Goal: Information Seeking & Learning: Learn about a topic

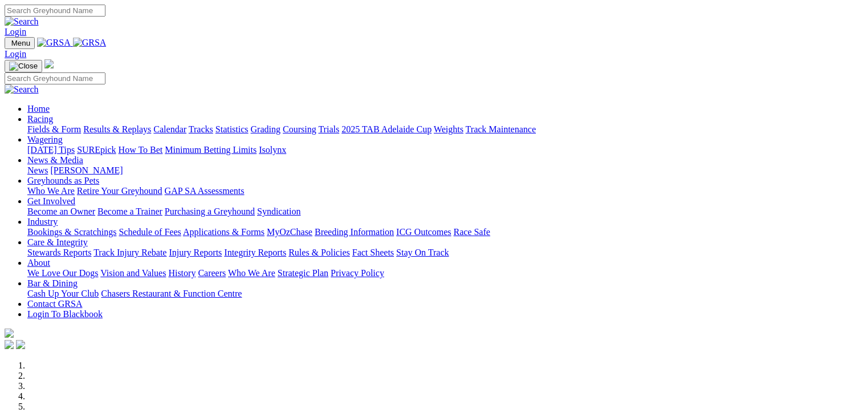
scroll to position [399, 0]
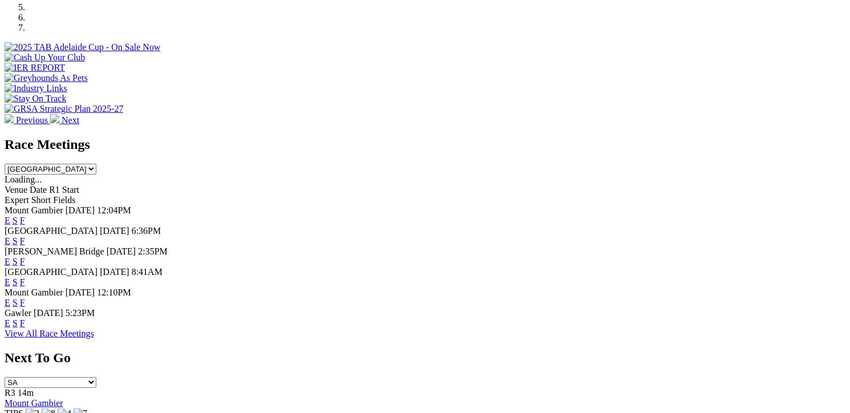
click at [25, 277] on link "F" at bounding box center [22, 282] width 5 height 10
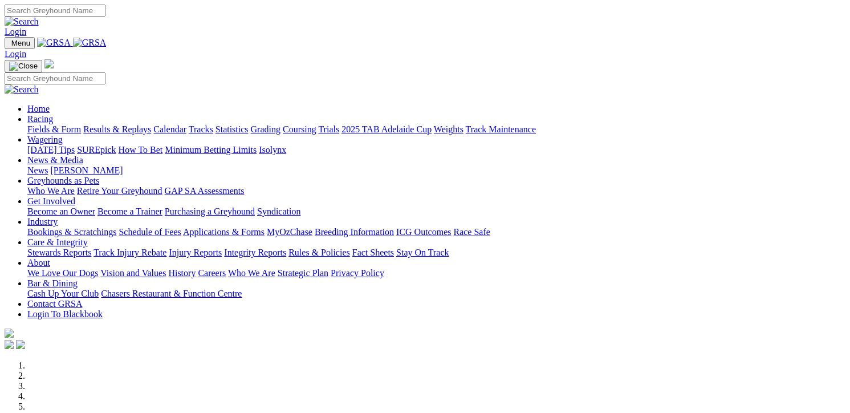
scroll to position [399, 0]
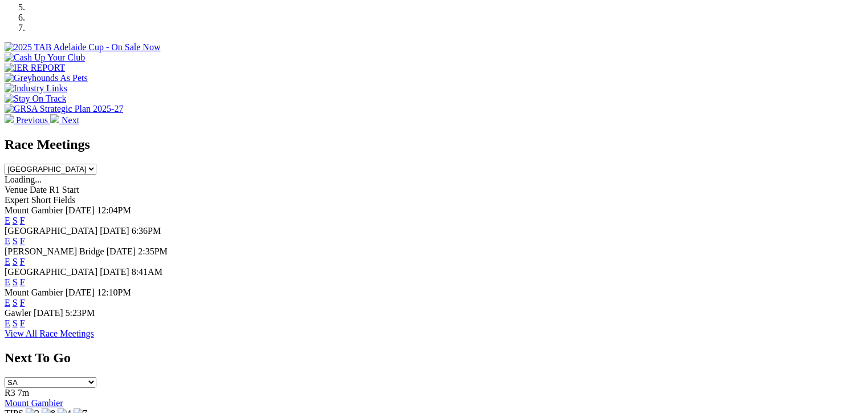
click at [25, 277] on link "F" at bounding box center [22, 282] width 5 height 10
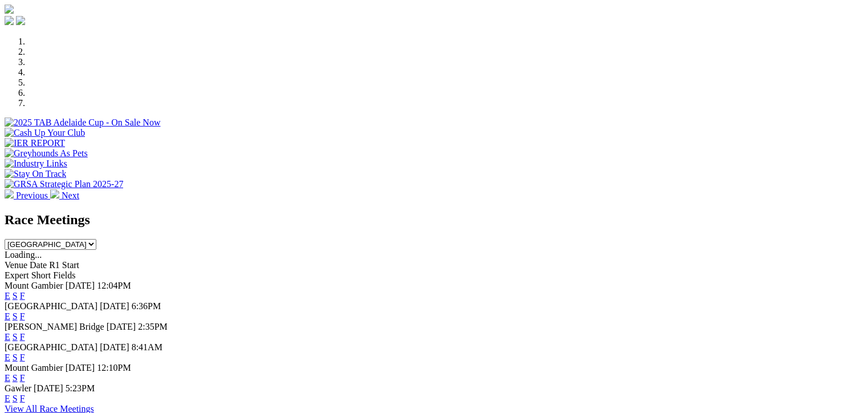
scroll to position [342, 0]
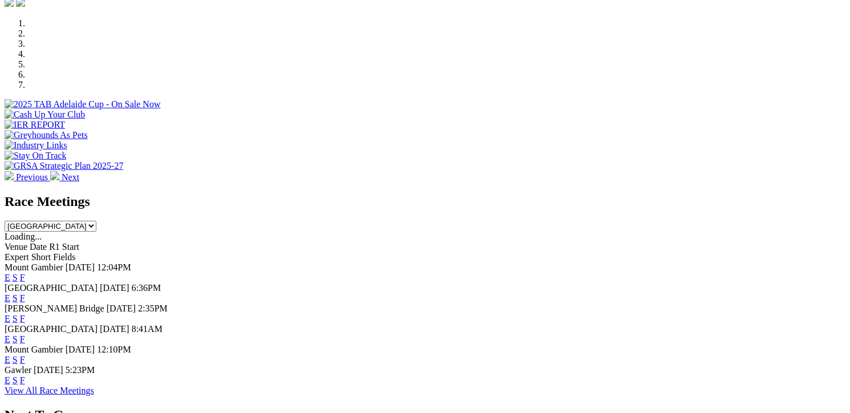
click at [25, 293] on link "F" at bounding box center [22, 298] width 5 height 10
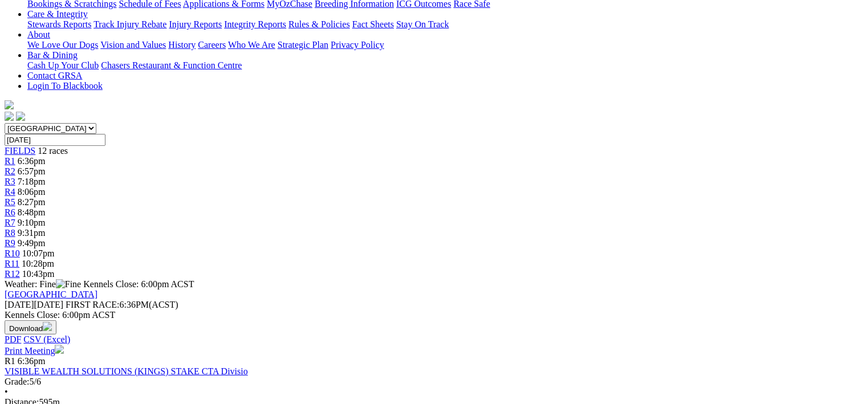
scroll to position [228, 0]
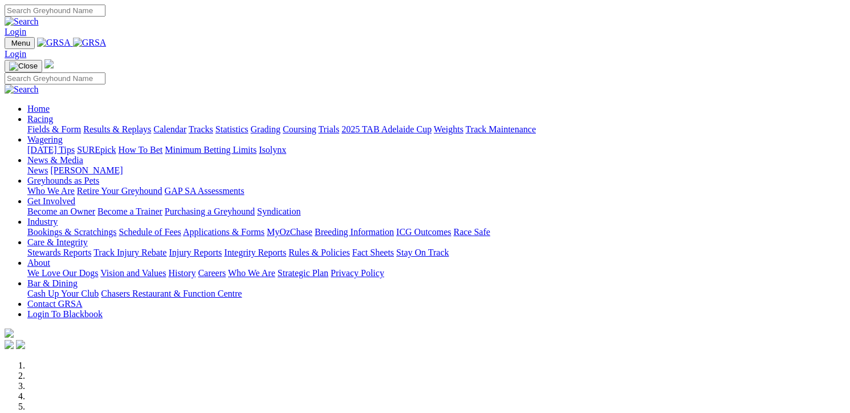
scroll to position [399, 0]
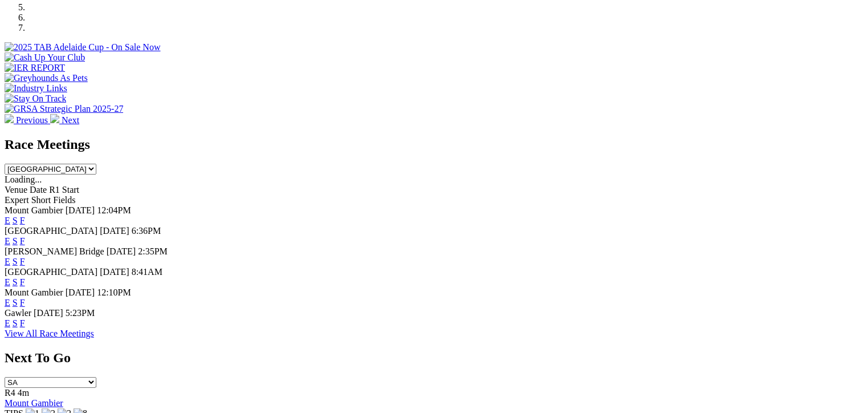
click at [25, 236] on link "F" at bounding box center [22, 241] width 5 height 10
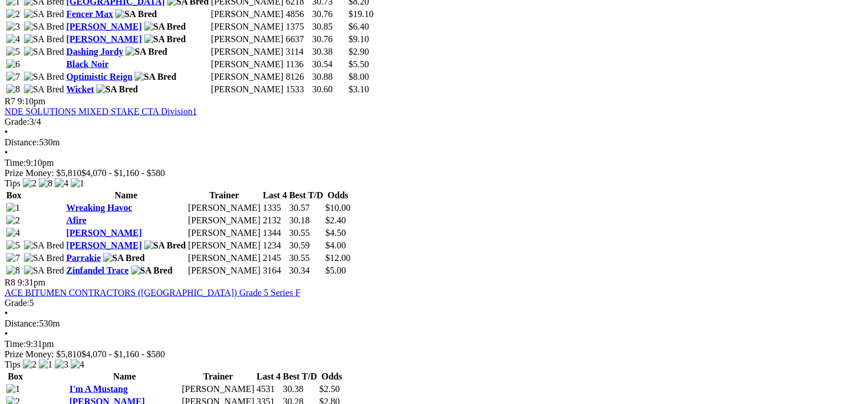
scroll to position [1767, 0]
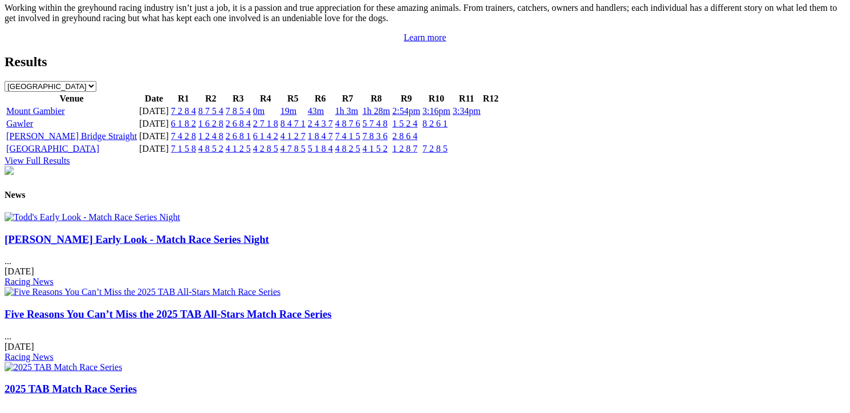
scroll to position [1254, 0]
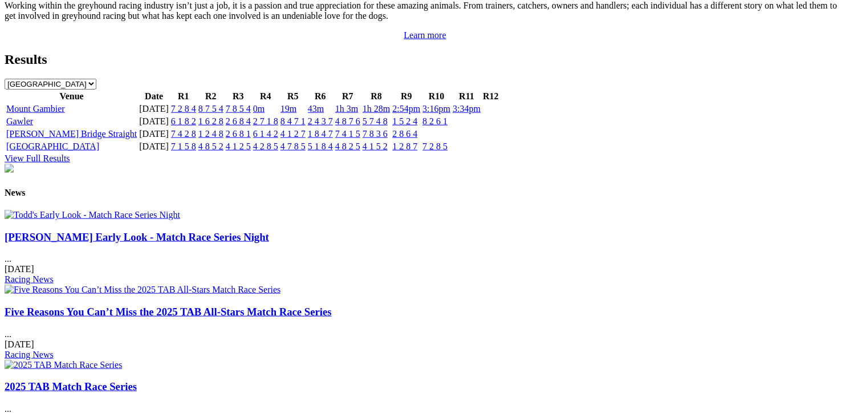
click at [127, 243] on link "Todd's Early Look - Match Race Series Night" at bounding box center [137, 237] width 264 height 12
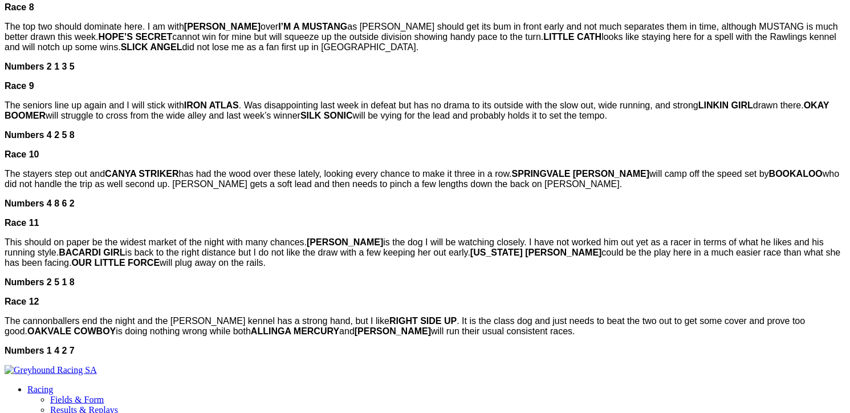
scroll to position [1140, 0]
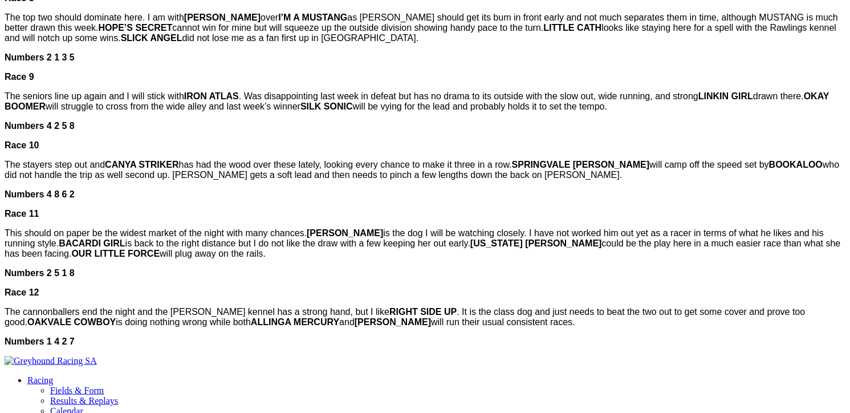
click at [39, 218] on span "Race 11" at bounding box center [22, 214] width 35 height 10
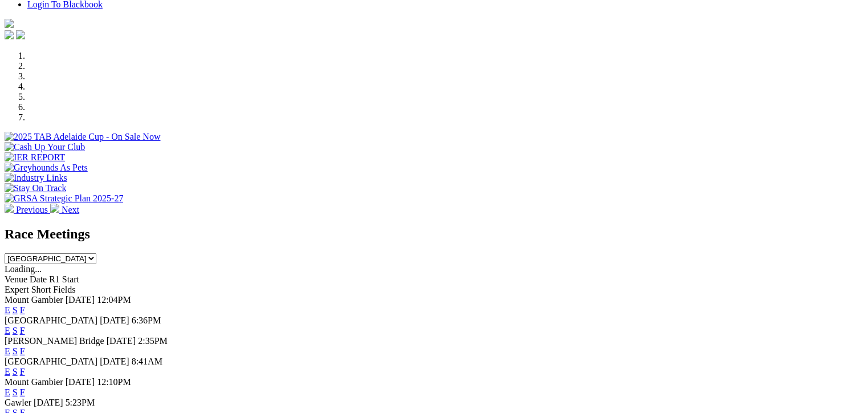
scroll to position [399, 0]
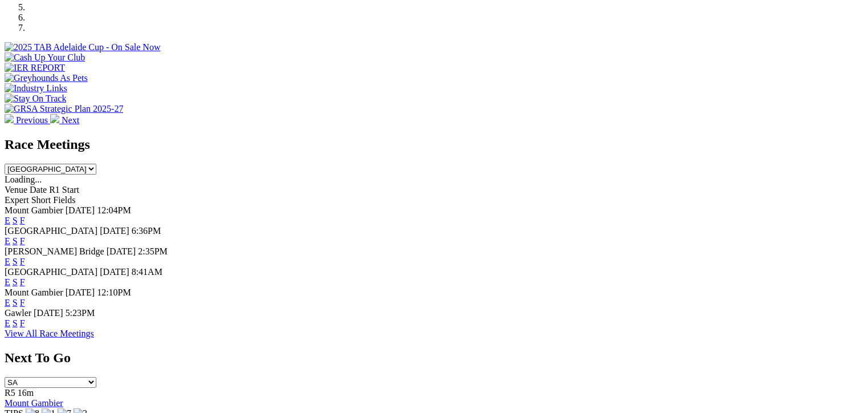
click at [25, 236] on link "F" at bounding box center [22, 241] width 5 height 10
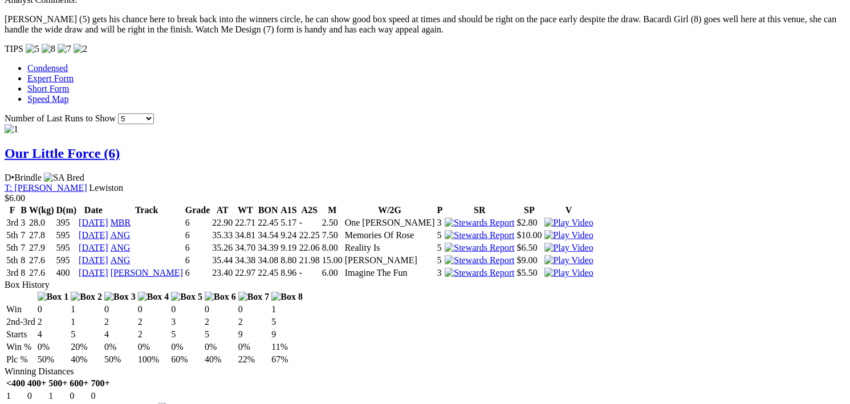
scroll to position [969, 0]
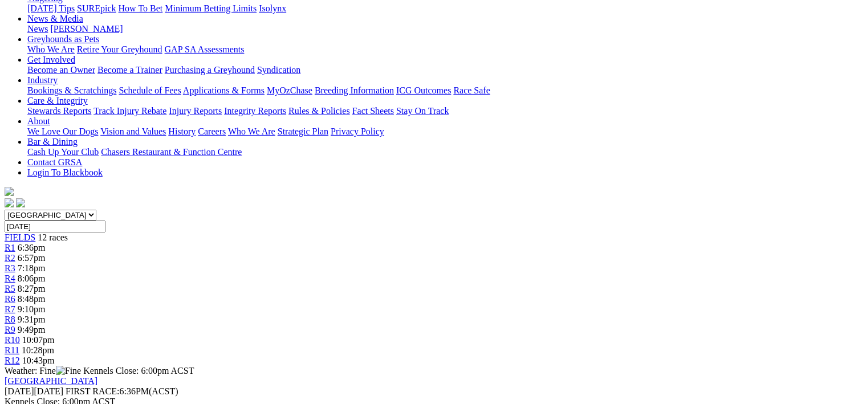
scroll to position [171, 0]
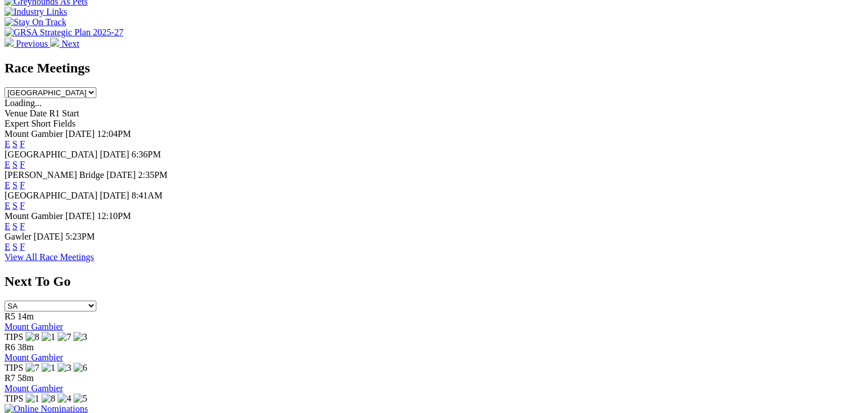
scroll to position [399, 0]
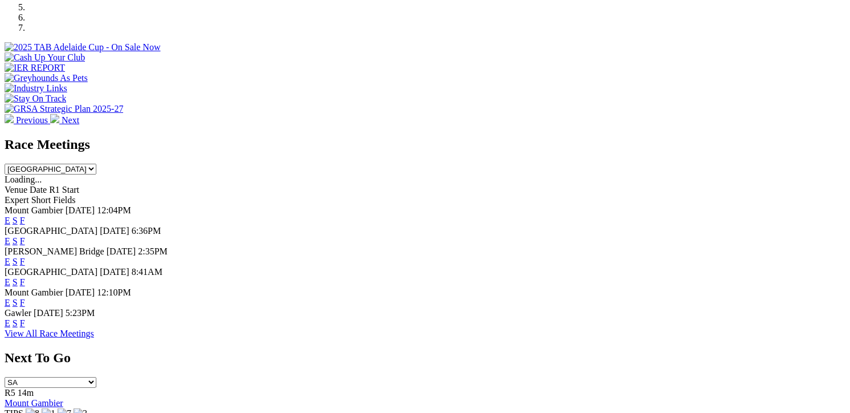
click at [25, 257] on link "F" at bounding box center [22, 262] width 5 height 10
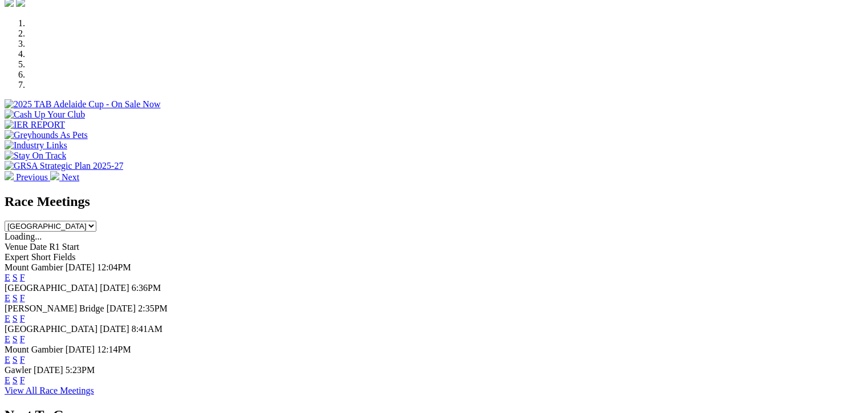
scroll to position [399, 0]
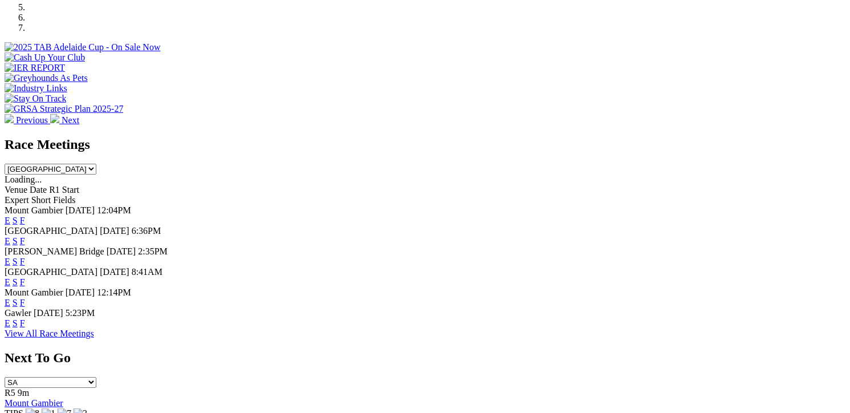
click at [25, 325] on link "F" at bounding box center [22, 323] width 5 height 10
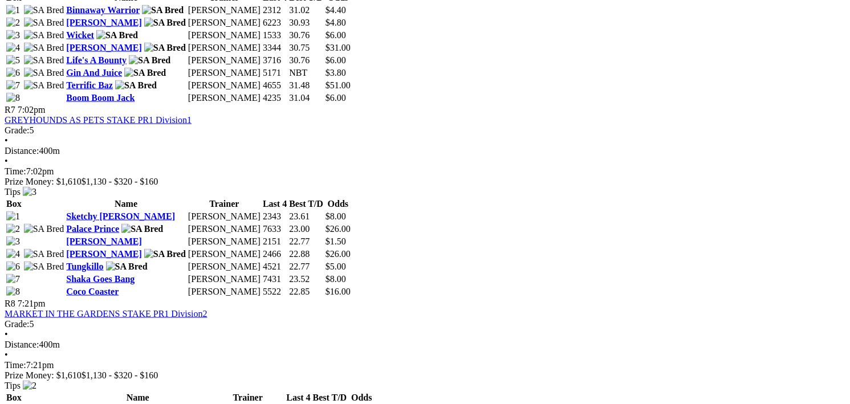
scroll to position [1653, 0]
